Goal: Task Accomplishment & Management: Manage account settings

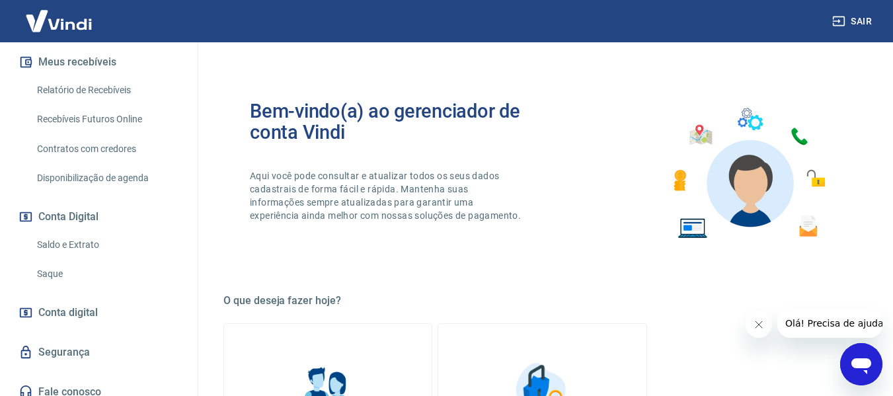
scroll to position [294, 0]
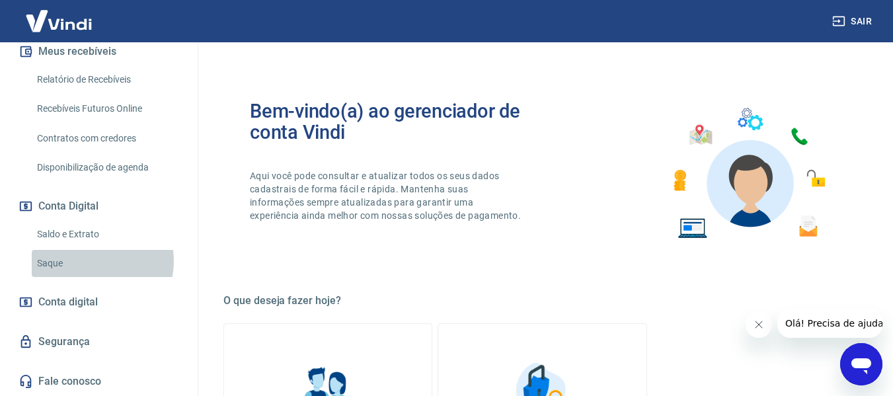
click at [88, 261] on link "Saque" at bounding box center [107, 263] width 150 height 27
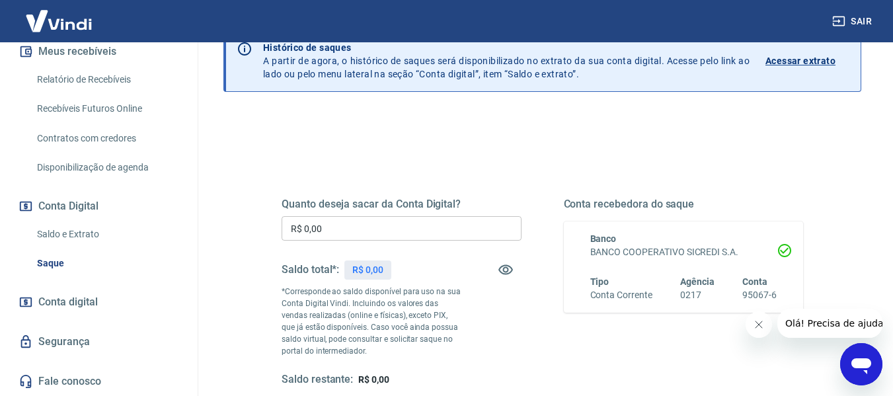
scroll to position [132, 0]
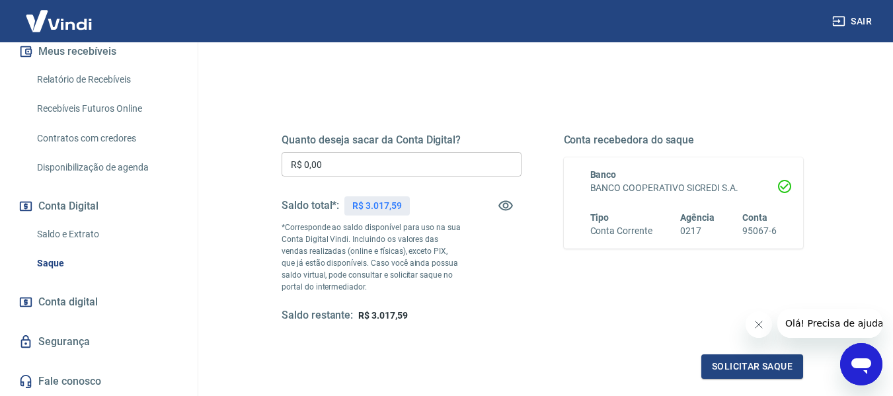
click at [413, 165] on input "R$ 0,00" at bounding box center [402, 164] width 240 height 24
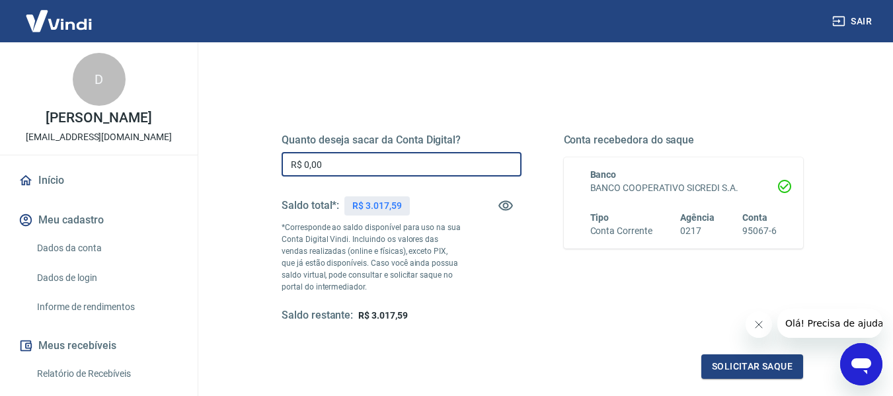
scroll to position [198, 0]
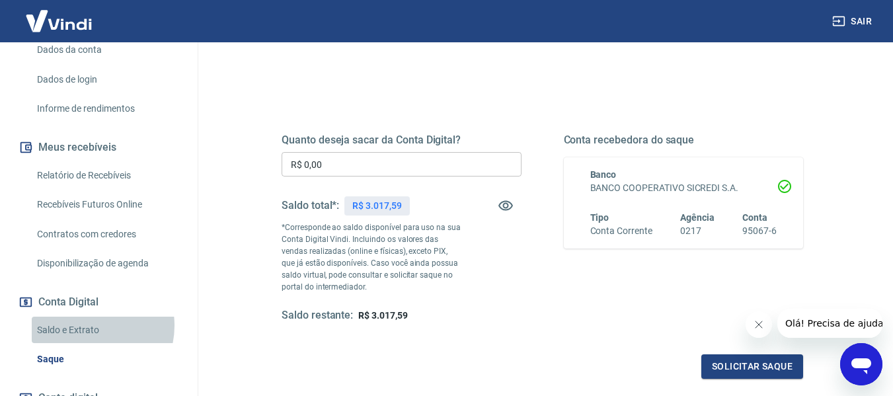
click at [90, 325] on link "Saldo e Extrato" at bounding box center [107, 330] width 150 height 27
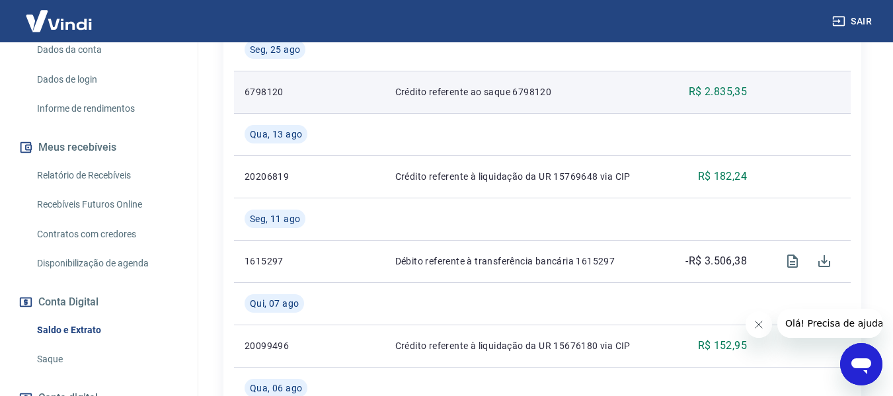
scroll to position [397, 0]
drag, startPoint x: 554, startPoint y: 92, endPoint x: 512, endPoint y: 95, distance: 41.8
click at [512, 95] on p "Crédito referente ao saque 6798120" at bounding box center [525, 91] width 261 height 13
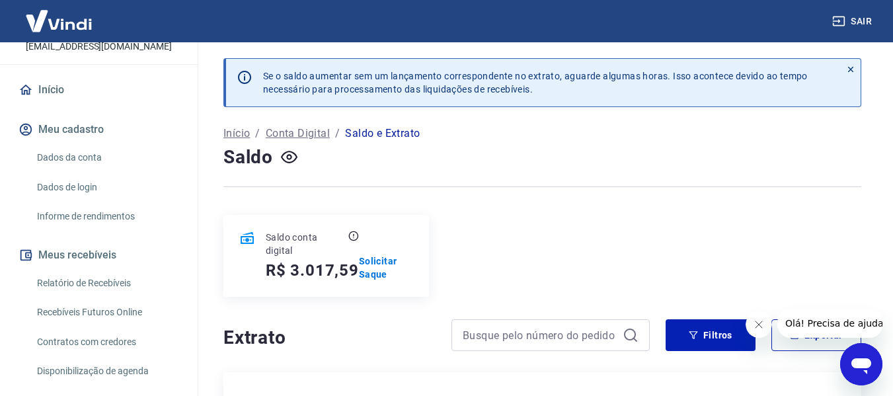
scroll to position [198, 0]
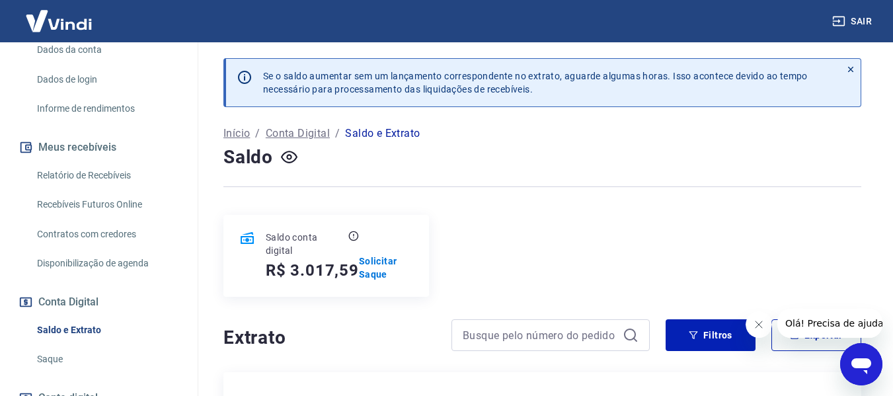
click at [69, 351] on link "Saque" at bounding box center [107, 359] width 150 height 27
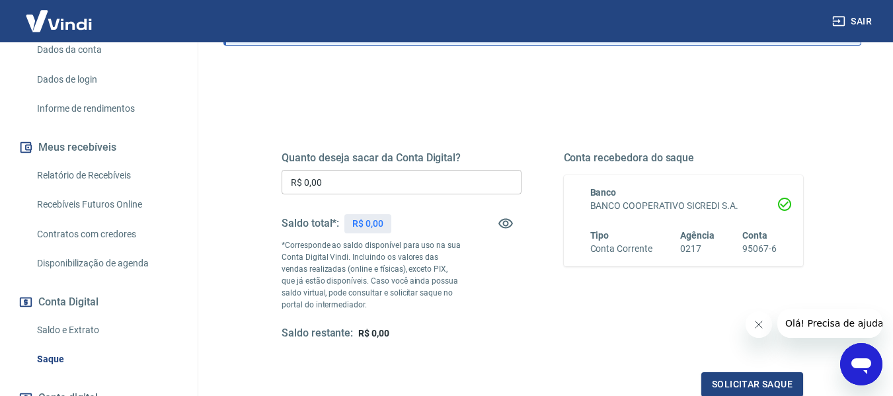
scroll to position [132, 0]
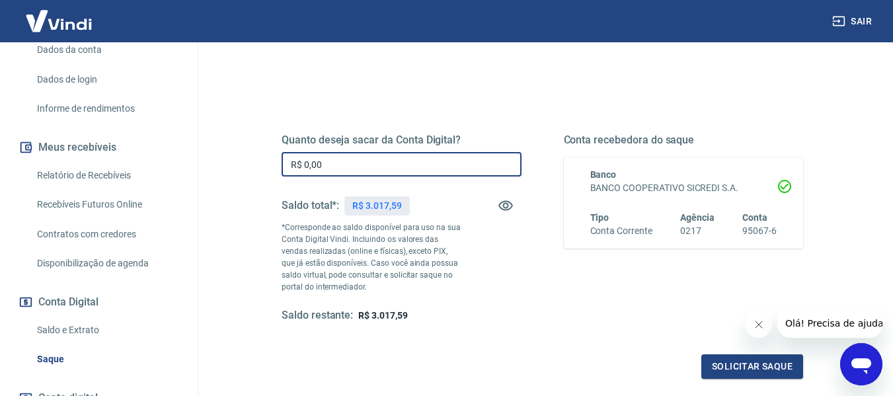
click at [385, 161] on input "R$ 0,00" at bounding box center [402, 164] width 240 height 24
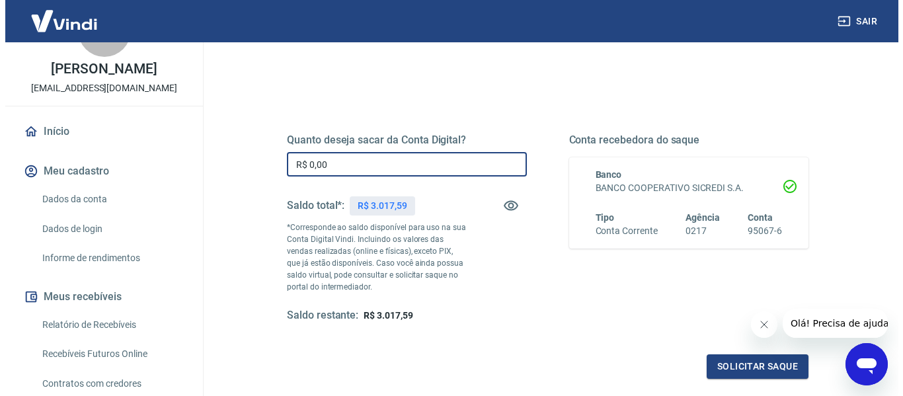
scroll to position [0, 0]
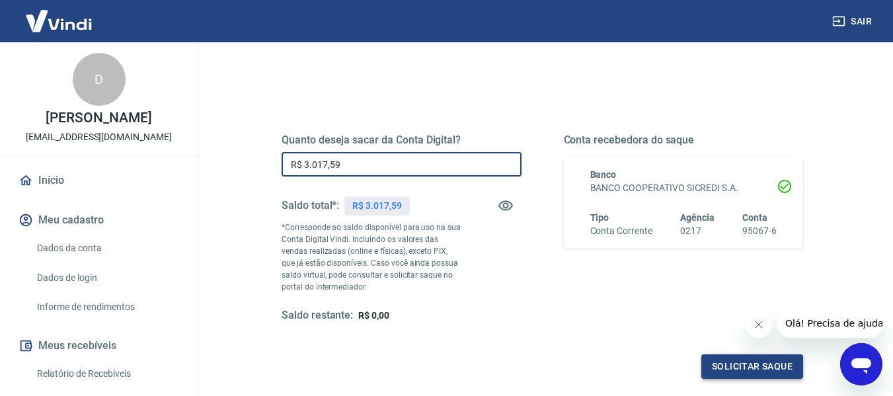
type input "R$ 3.017,59"
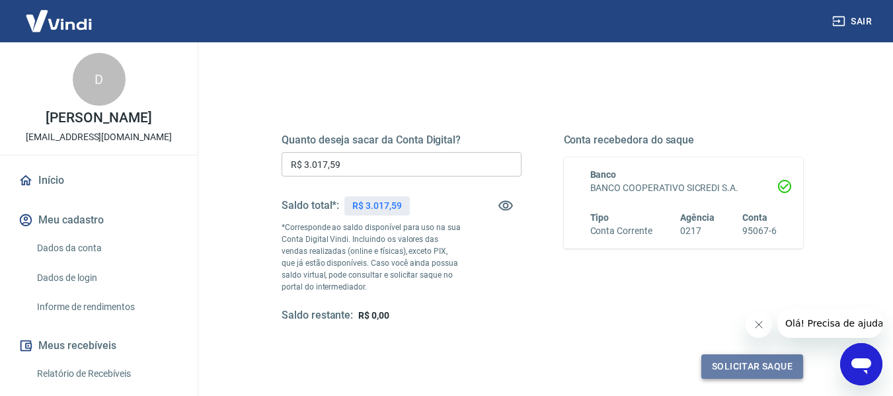
click at [730, 371] on button "Solicitar saque" at bounding box center [752, 366] width 102 height 24
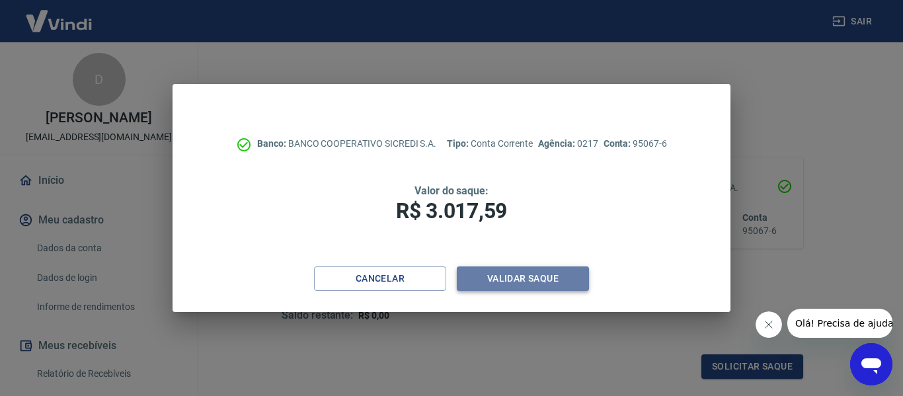
click at [520, 282] on button "Validar saque" at bounding box center [523, 278] width 132 height 24
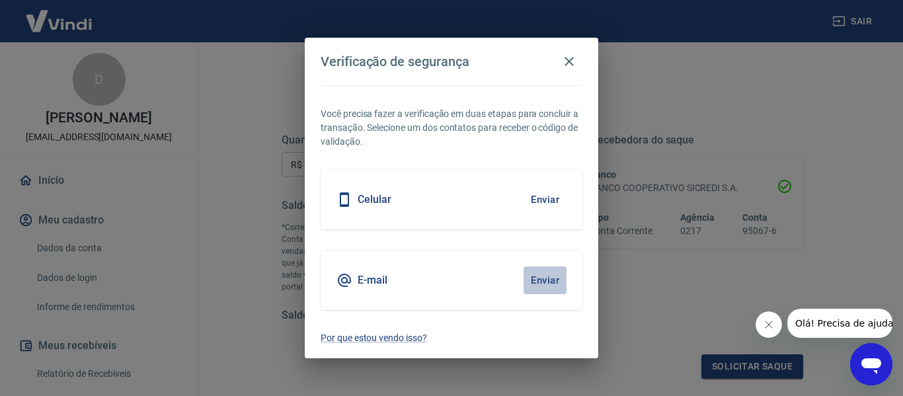
click at [539, 281] on button "Enviar" at bounding box center [544, 280] width 43 height 28
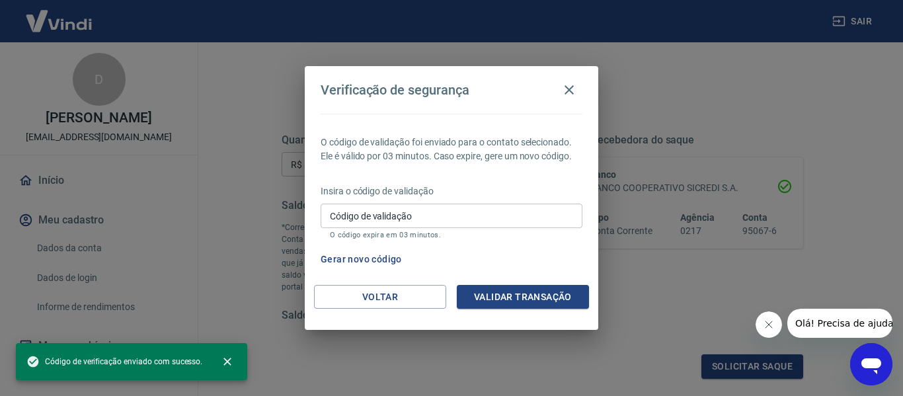
click at [507, 212] on input "Código de validação" at bounding box center [452, 216] width 262 height 24
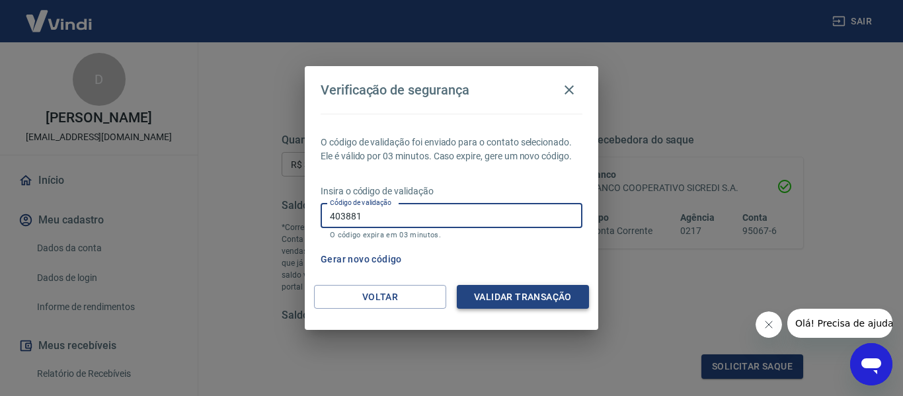
type input "403881"
click at [508, 293] on button "Validar transação" at bounding box center [523, 297] width 132 height 24
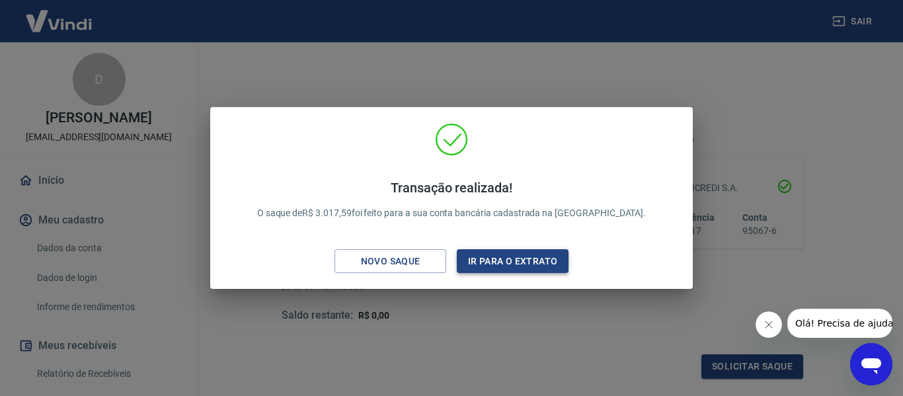
click at [531, 265] on button "Ir para o extrato" at bounding box center [513, 261] width 112 height 24
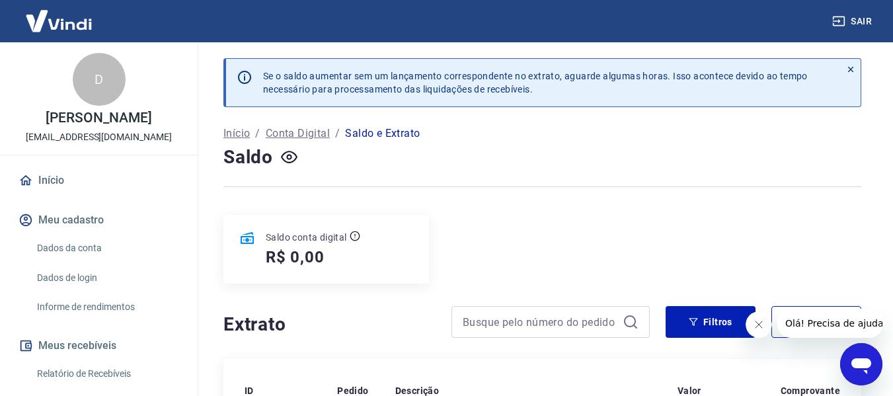
click at [38, 179] on link "Início" at bounding box center [99, 180] width 166 height 29
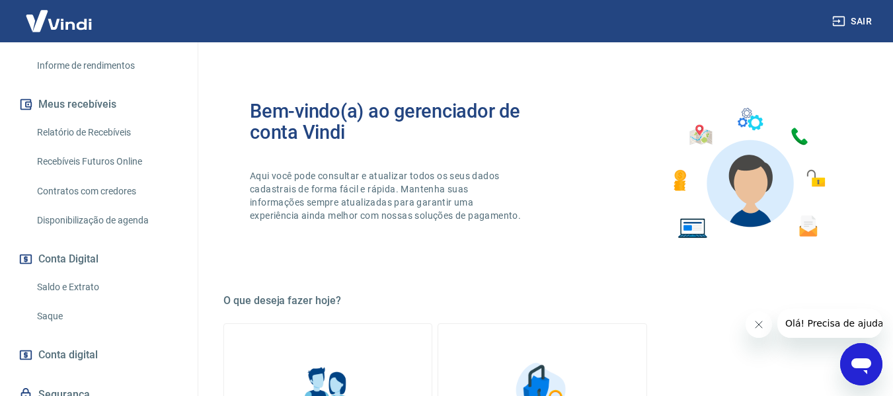
scroll to position [294, 0]
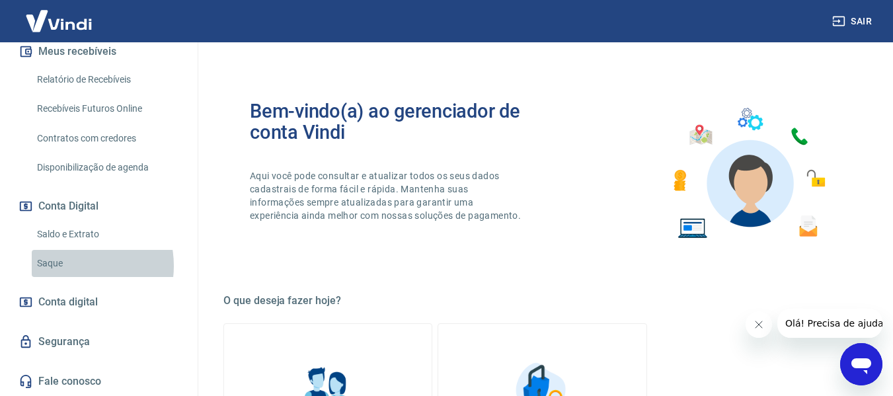
click at [71, 266] on link "Saque" at bounding box center [107, 263] width 150 height 27
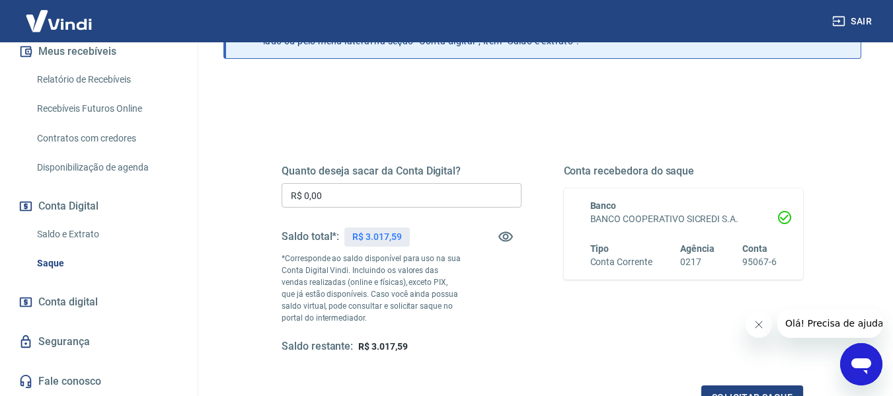
scroll to position [132, 0]
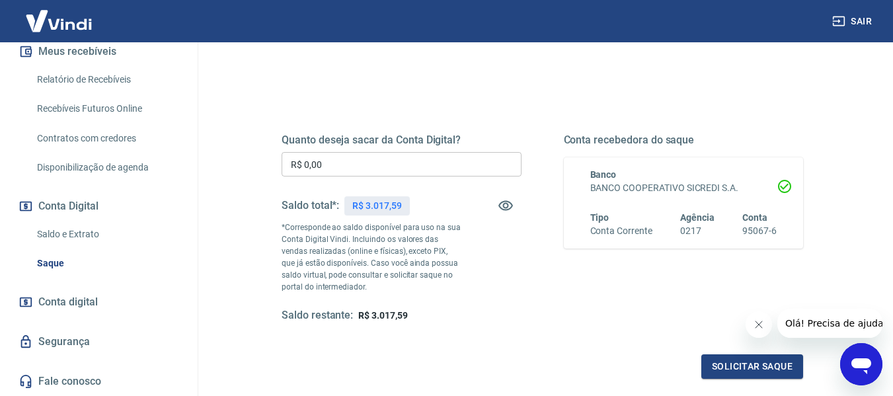
click at [383, 165] on input "R$ 0,00" at bounding box center [402, 164] width 240 height 24
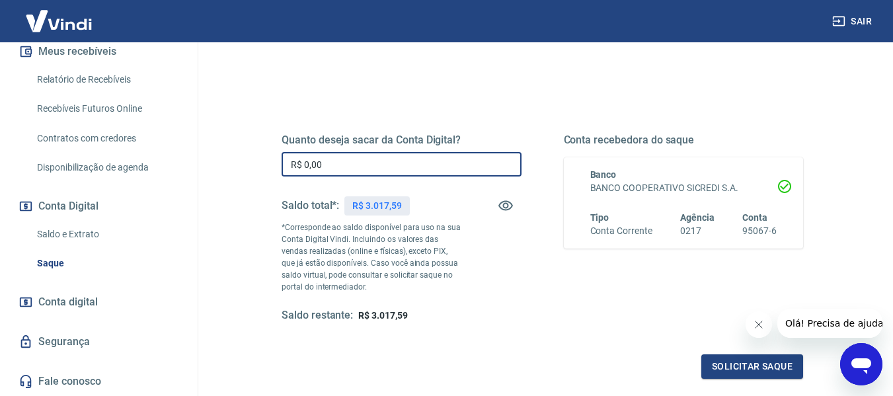
click at [48, 232] on link "Saldo e Extrato" at bounding box center [107, 234] width 150 height 27
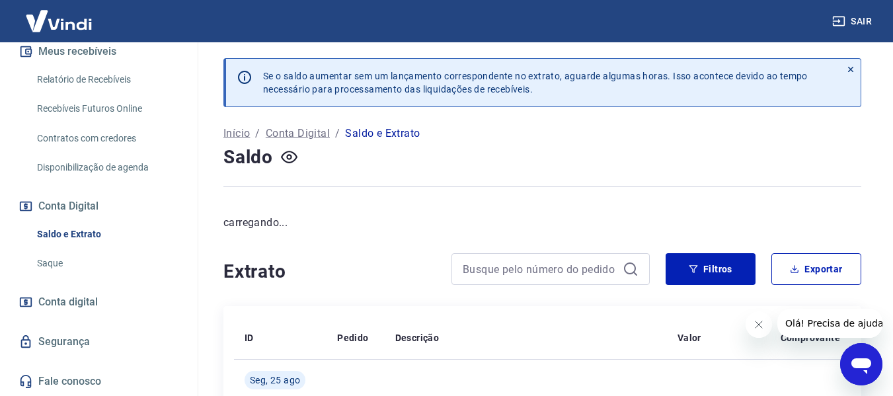
scroll to position [132, 0]
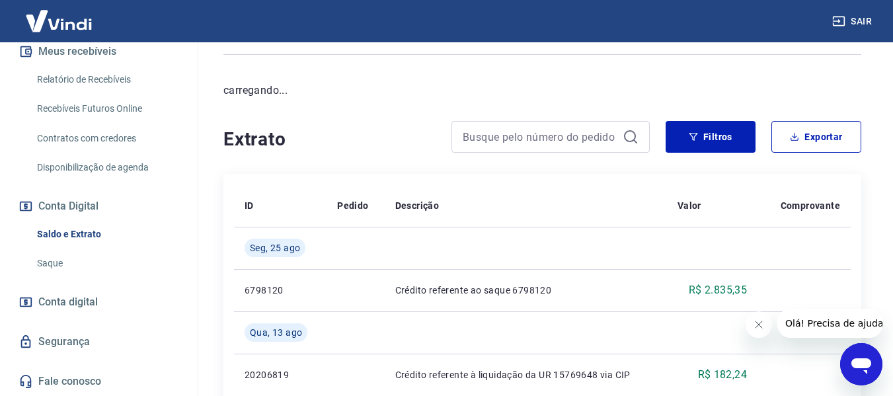
click at [47, 263] on link "Saque" at bounding box center [107, 263] width 150 height 27
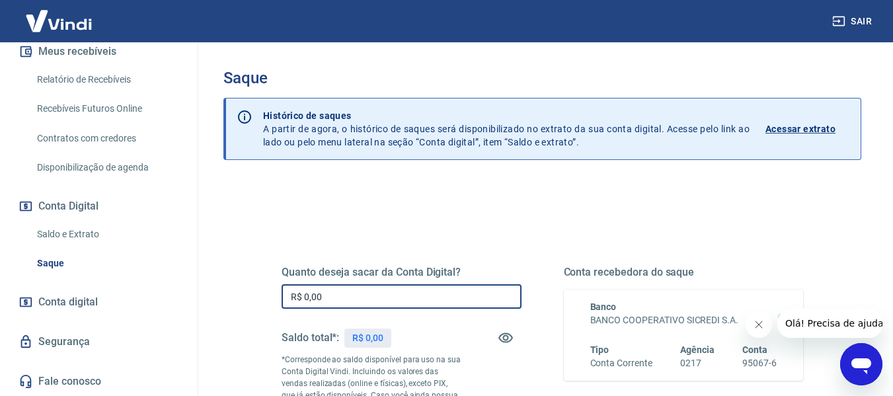
click at [351, 286] on input "R$ 0,00" at bounding box center [402, 296] width 240 height 24
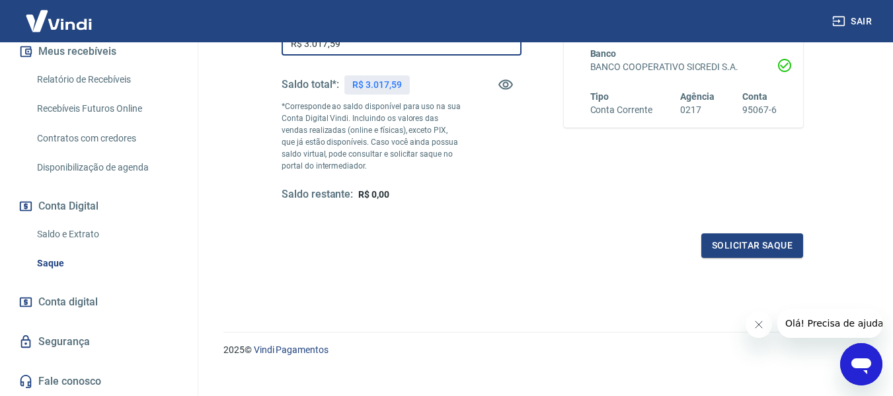
scroll to position [270, 0]
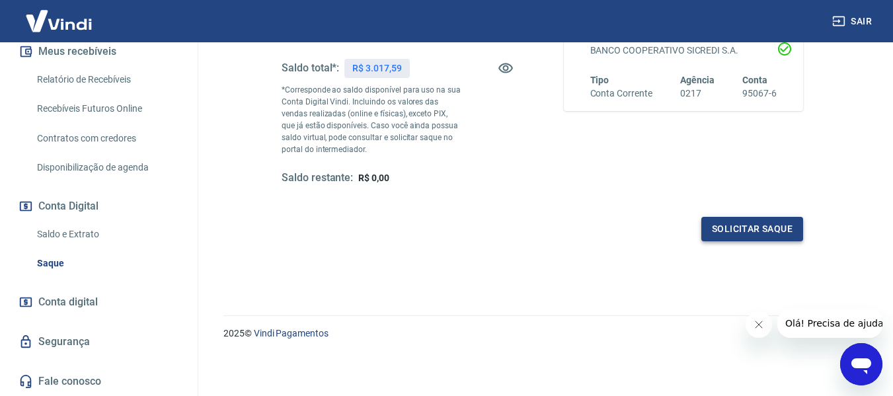
type input "R$ 3.017,59"
click at [785, 233] on button "Solicitar saque" at bounding box center [752, 229] width 102 height 24
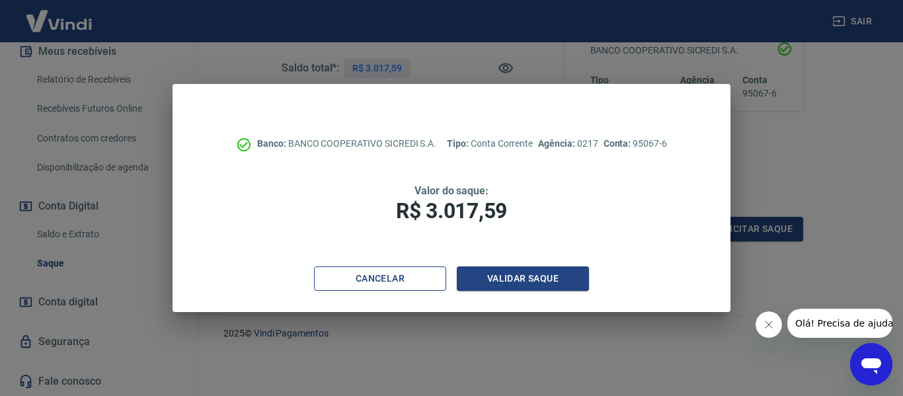
click at [377, 278] on button "Cancelar" at bounding box center [380, 278] width 132 height 24
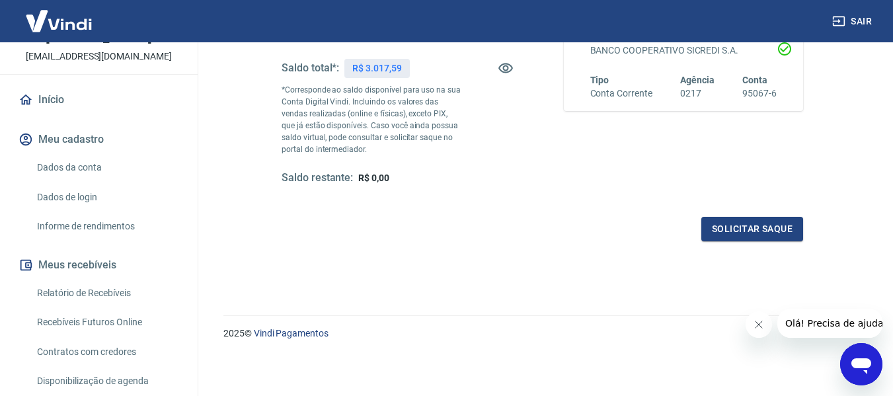
scroll to position [96, 0]
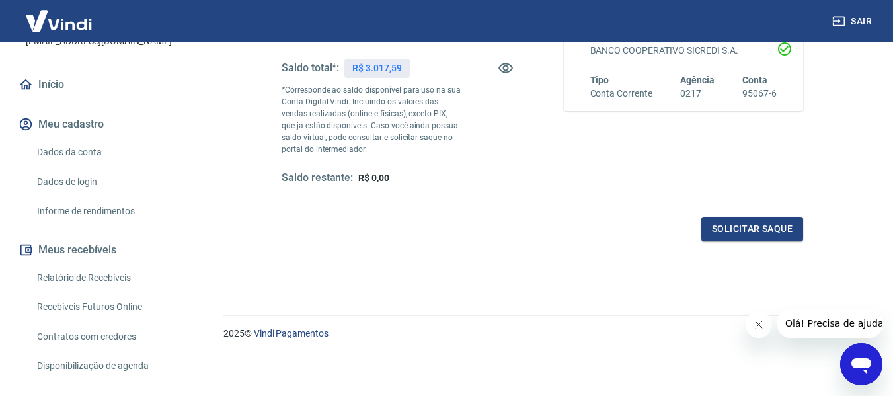
click at [113, 277] on link "Relatório de Recebíveis" at bounding box center [107, 277] width 150 height 27
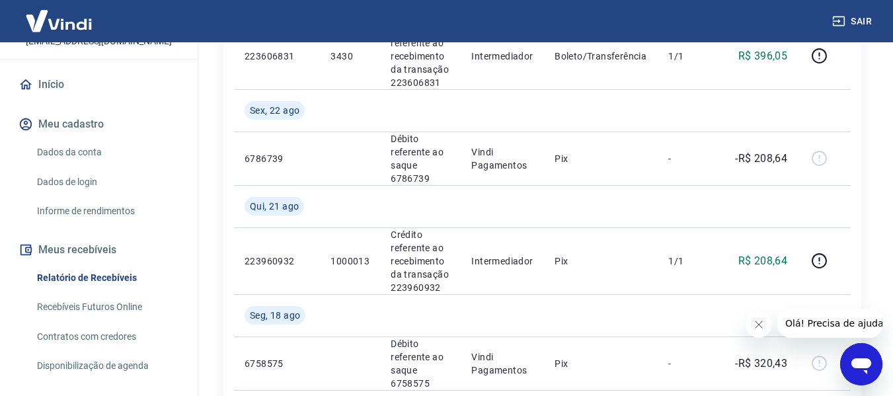
scroll to position [532, 0]
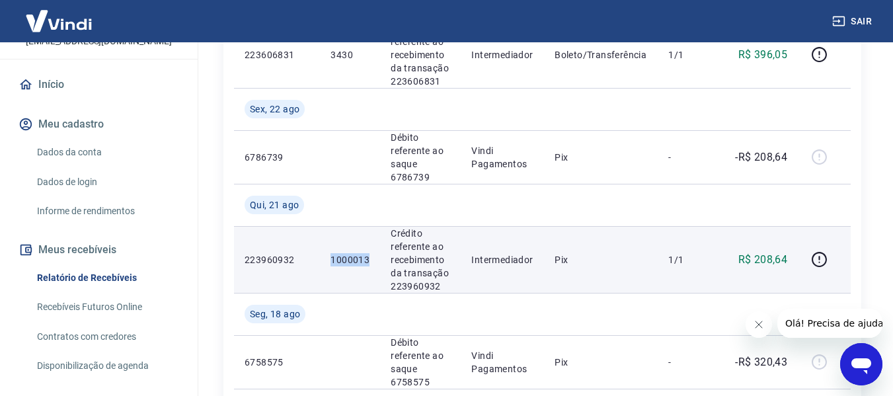
drag, startPoint x: 373, startPoint y: 258, endPoint x: 314, endPoint y: 262, distance: 59.0
click at [314, 262] on tr "223960932 1000013 Crédito referente ao recebimento da transação 223960932 Inter…" at bounding box center [542, 259] width 617 height 67
copy tr "1000013"
click at [821, 256] on icon "button" at bounding box center [819, 259] width 17 height 17
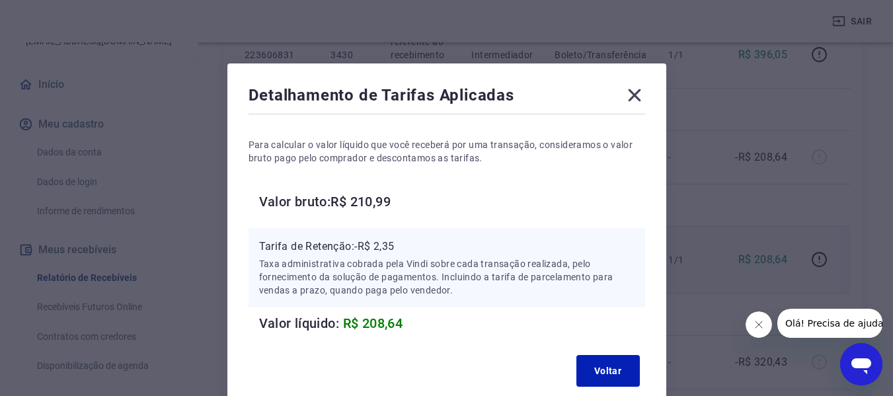
click at [628, 95] on icon at bounding box center [634, 95] width 21 height 21
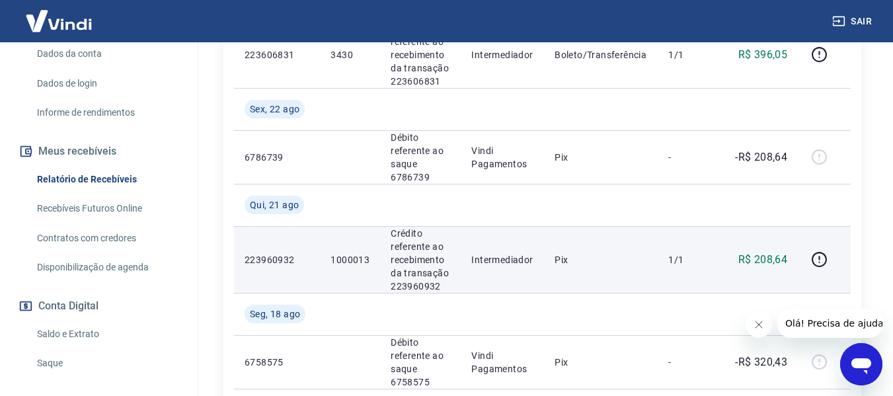
scroll to position [294, 0]
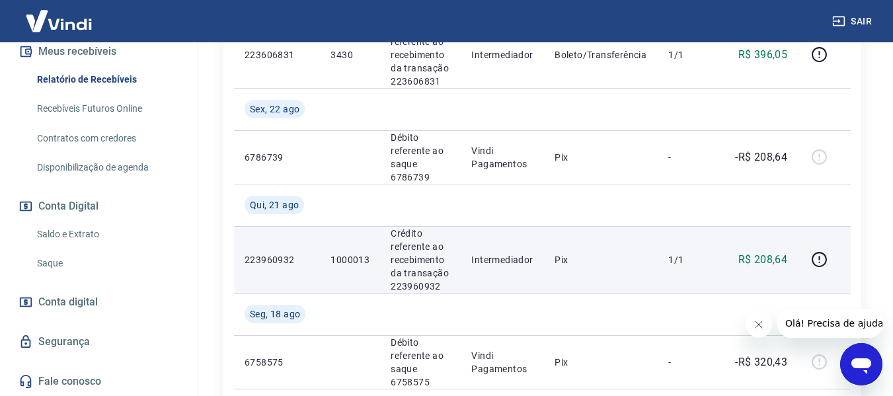
click at [64, 264] on link "Saque" at bounding box center [107, 263] width 150 height 27
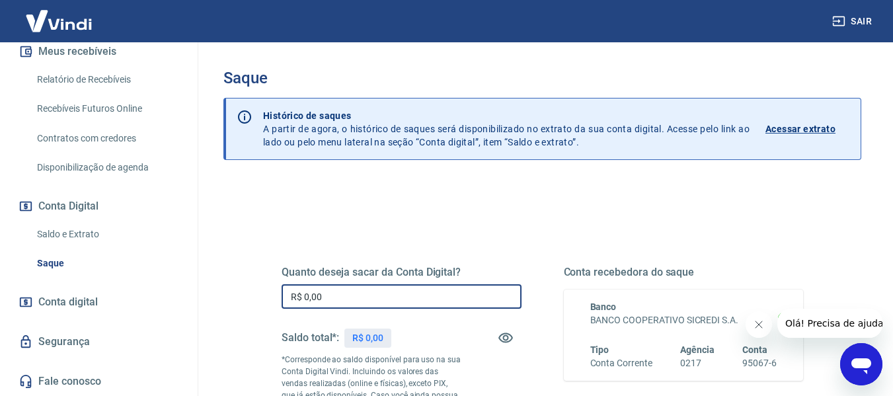
click at [424, 290] on input "R$ 0,00" at bounding box center [402, 296] width 240 height 24
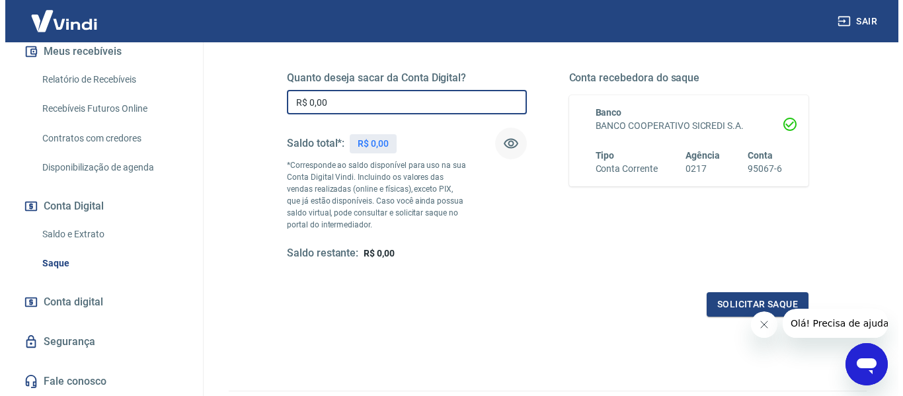
scroll to position [198, 0]
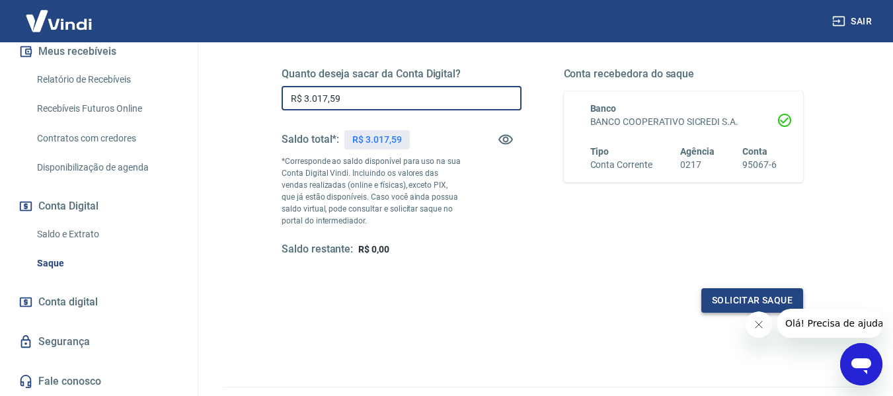
type input "R$ 3.017,59"
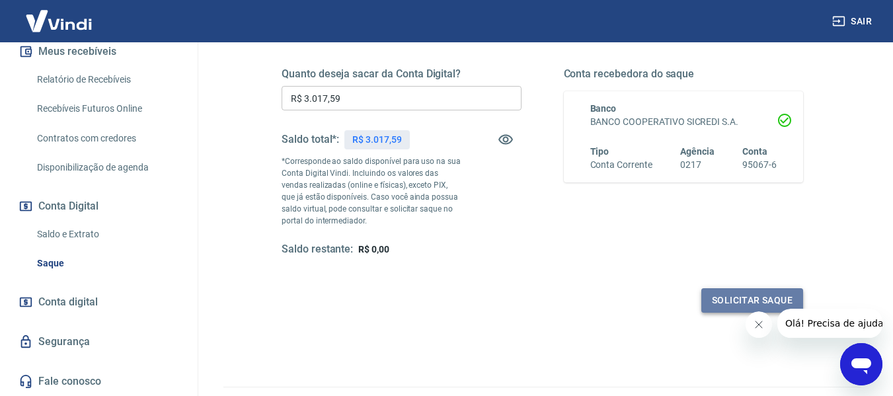
click at [710, 303] on button "Solicitar saque" at bounding box center [752, 300] width 102 height 24
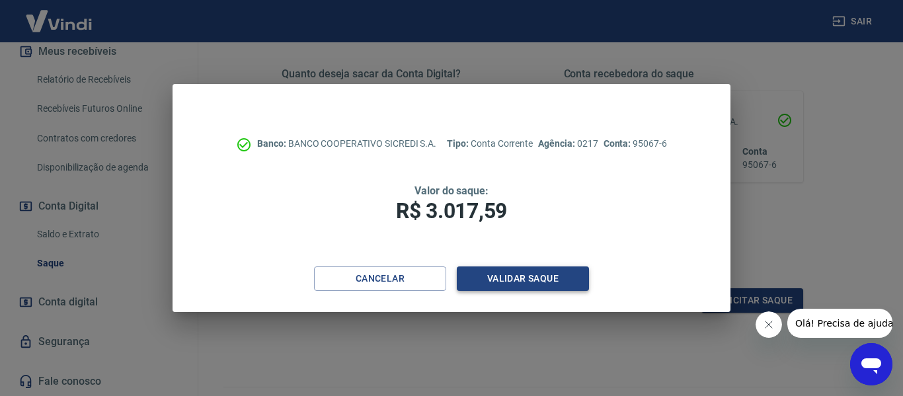
click at [510, 270] on button "Validar saque" at bounding box center [523, 278] width 132 height 24
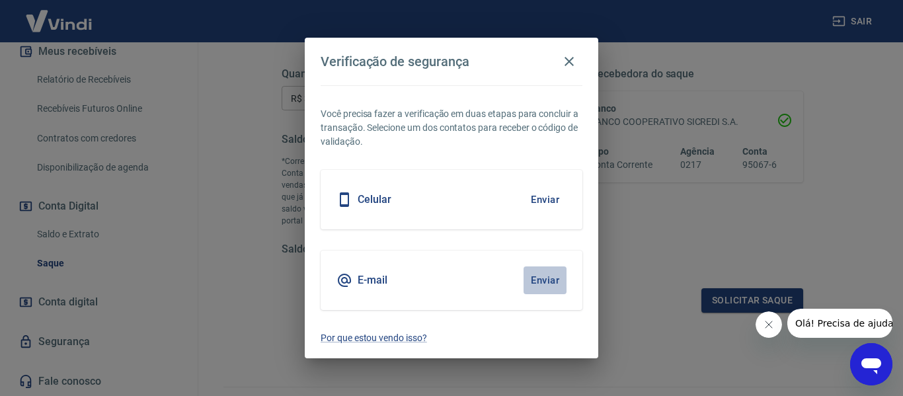
click at [543, 282] on button "Enviar" at bounding box center [544, 280] width 43 height 28
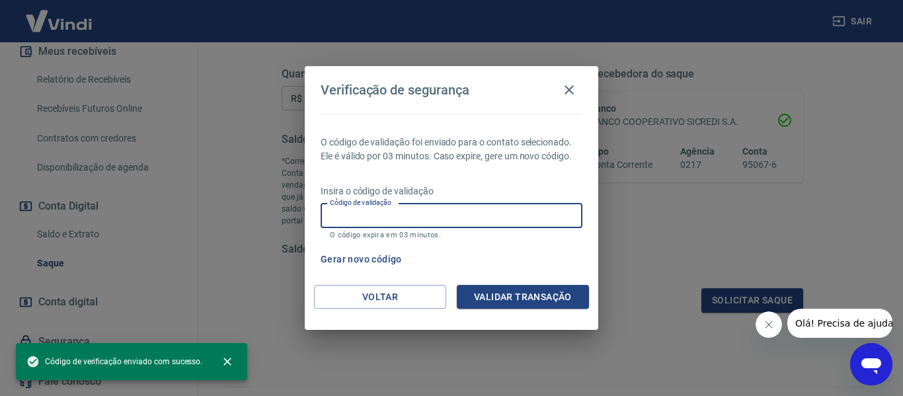
click at [570, 221] on input "Código de validação" at bounding box center [452, 216] width 262 height 24
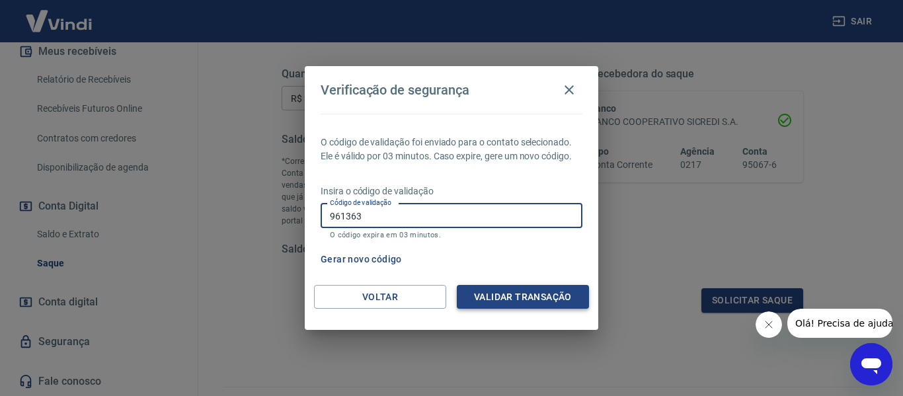
type input "961363"
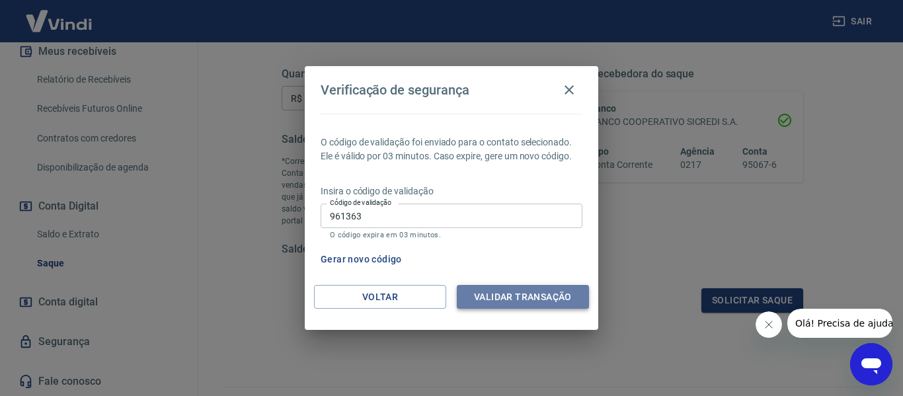
click at [521, 301] on button "Validar transação" at bounding box center [523, 297] width 132 height 24
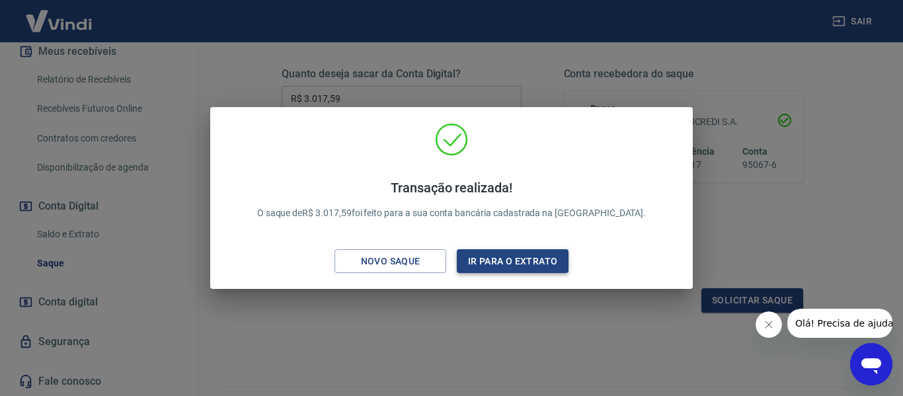
click at [547, 264] on button "Ir para o extrato" at bounding box center [513, 261] width 112 height 24
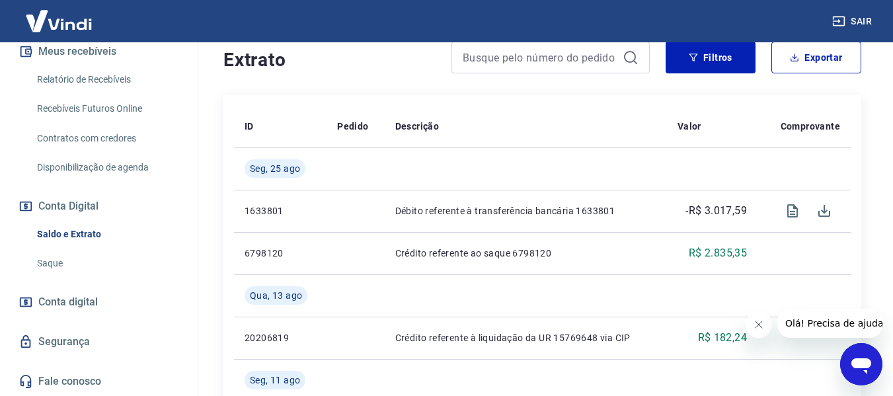
scroll to position [317, 0]
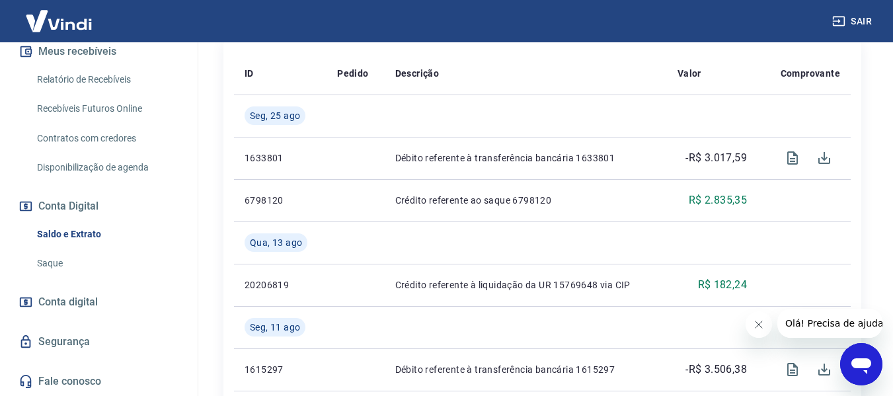
click at [134, 256] on link "Saque" at bounding box center [107, 263] width 150 height 27
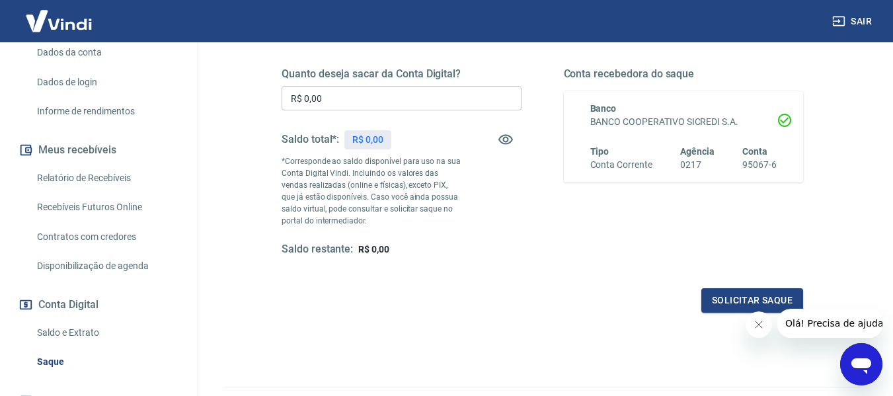
scroll to position [30, 0]
